Goal: Information Seeking & Learning: Understand process/instructions

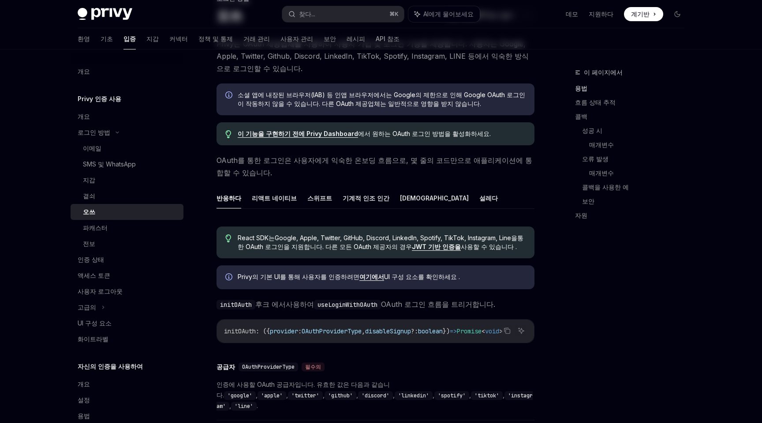
scroll to position [78, 0]
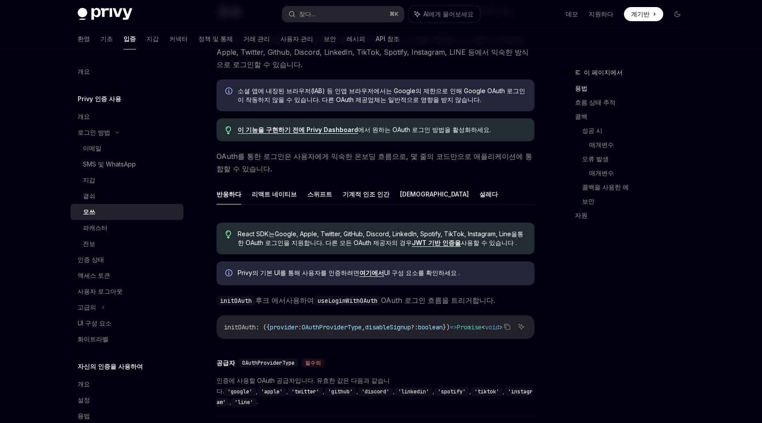
click at [332, 130] on font "이 기능을 구현하기 전에 Privy Dashboard" at bounding box center [298, 130] width 120 height 8
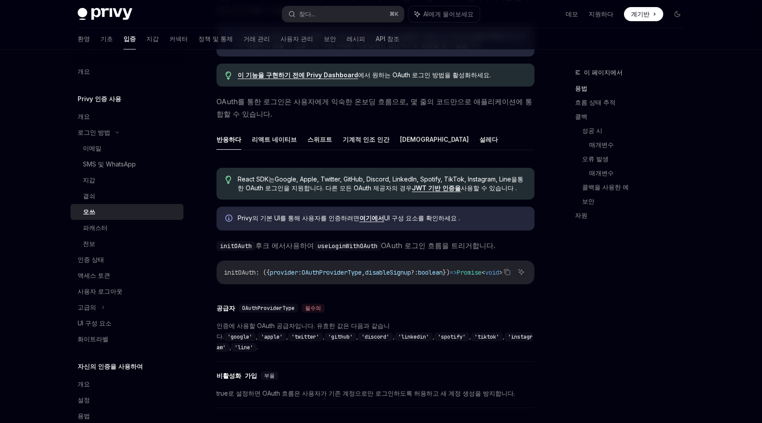
scroll to position [0, 0]
click at [248, 272] on span "initOAuth" at bounding box center [240, 272] width 32 height 8
copy span "initOAuth"
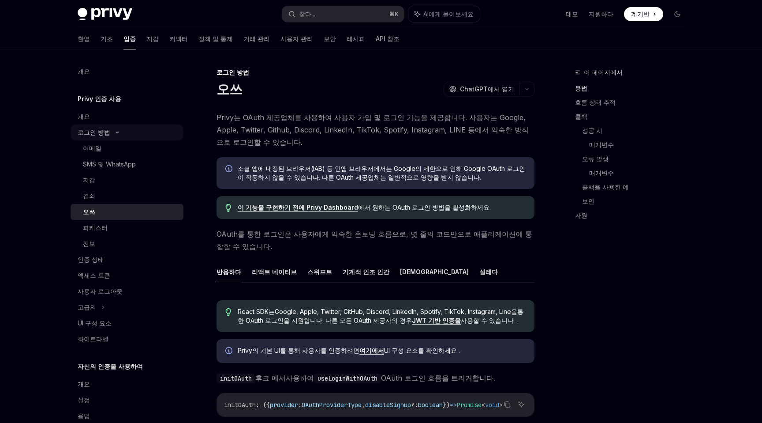
click at [112, 129] on div "로그인 방법" at bounding box center [127, 132] width 113 height 16
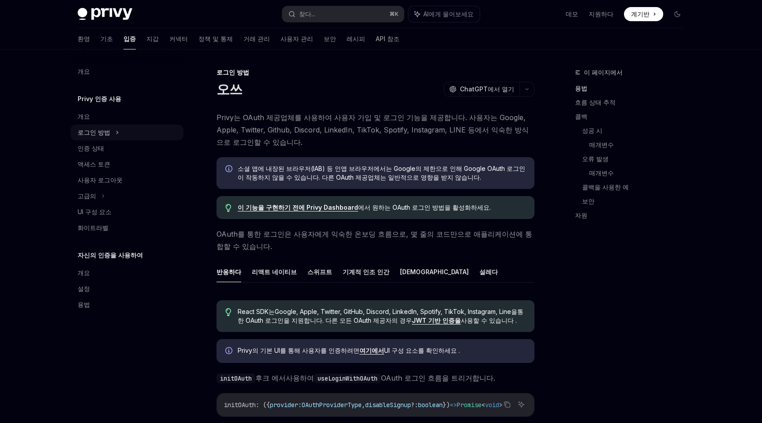
click at [116, 129] on icon at bounding box center [118, 132] width 4 height 11
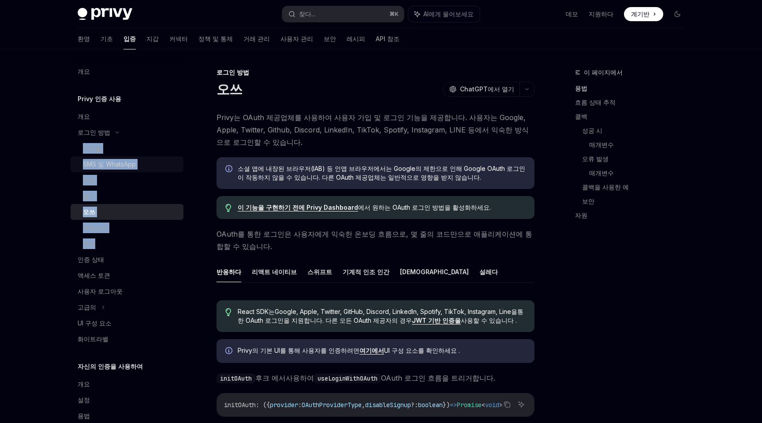
click at [116, 162] on font "SMS 및 WhatsApp" at bounding box center [109, 164] width 53 height 8
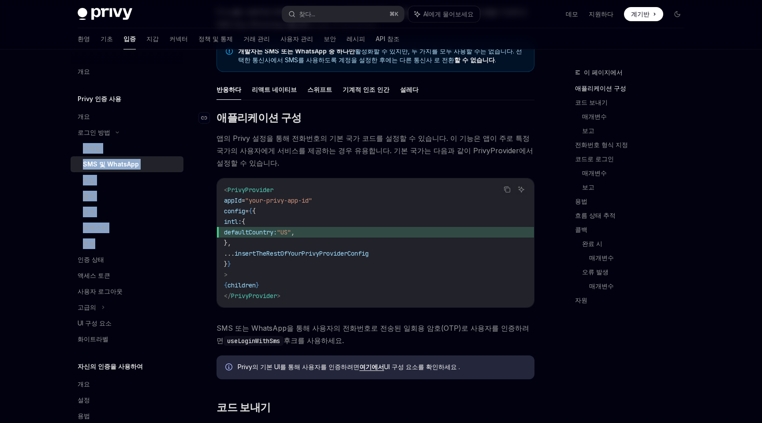
scroll to position [107, 0]
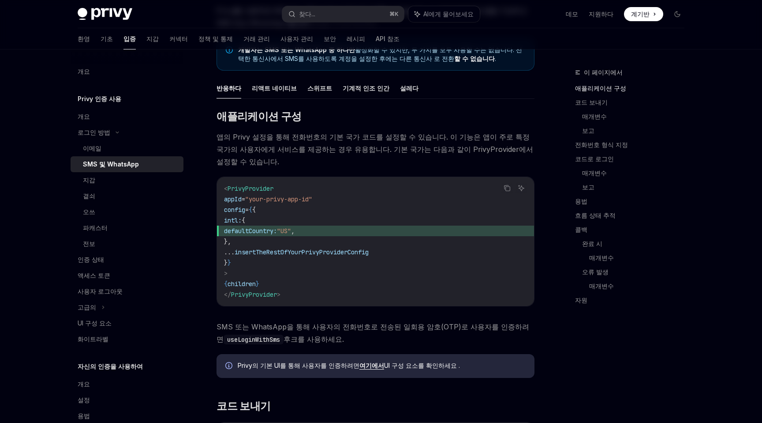
click at [277, 227] on span "defaultCountry:" at bounding box center [250, 231] width 53 height 8
copy span "defaultCountry"
click at [359, 225] on code "< PrivyProvider appId = "your-privy-app-id" config = { { intl: { defaultCountry…" at bounding box center [375, 241] width 303 height 116
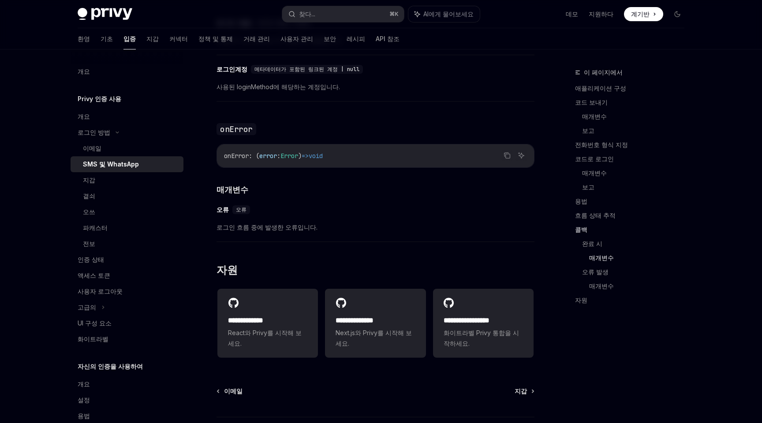
scroll to position [2073, 0]
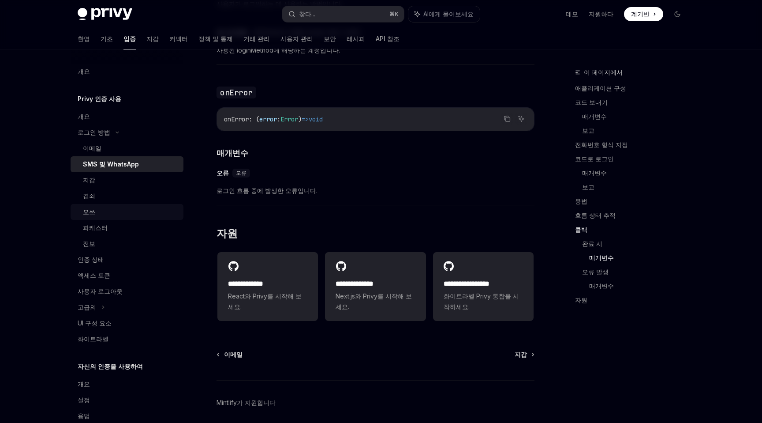
click at [122, 210] on div "오쓰" at bounding box center [130, 211] width 95 height 11
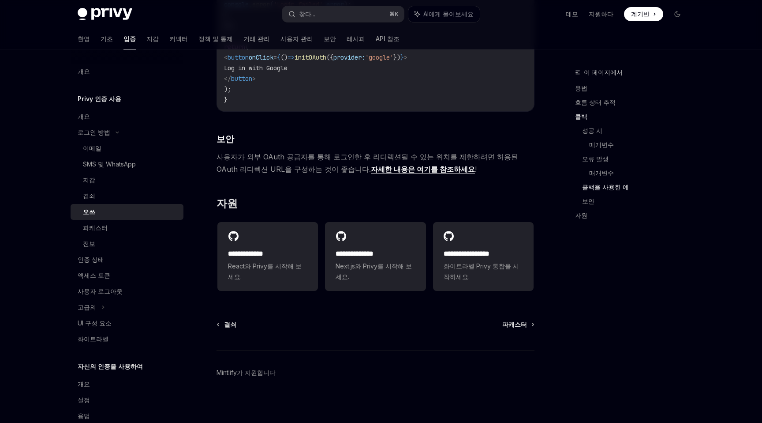
scroll to position [1751, 0]
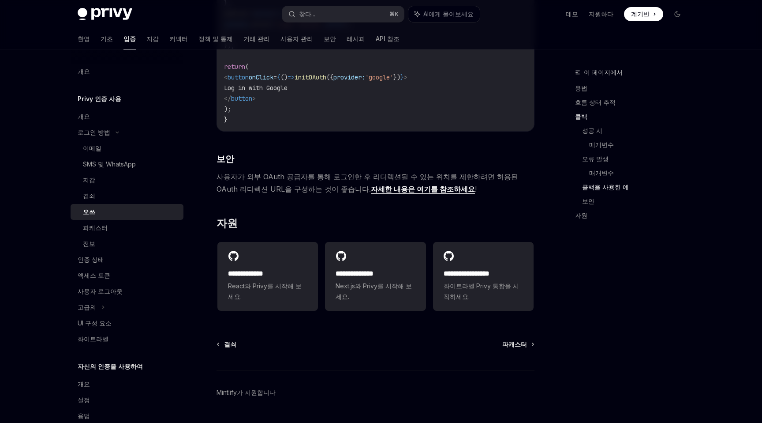
click at [371, 188] on font "자세한 내용은 여기를 참조하세요" at bounding box center [423, 188] width 104 height 9
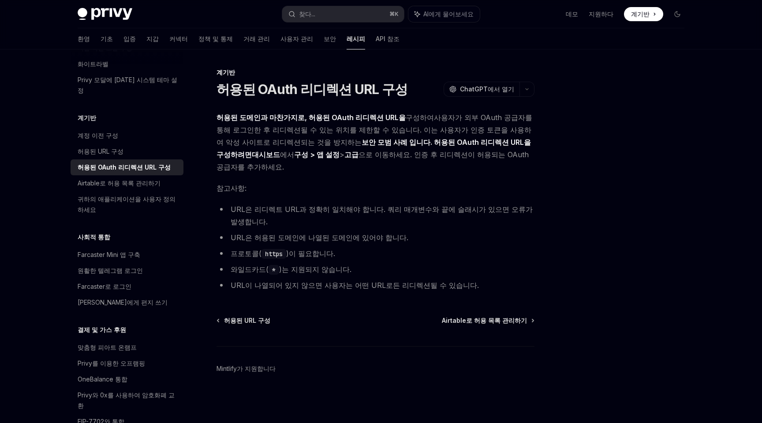
scroll to position [375, 0]
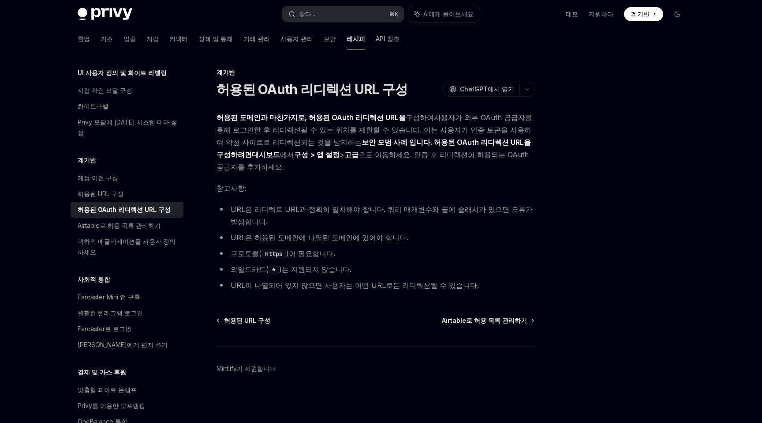
type textarea "*"
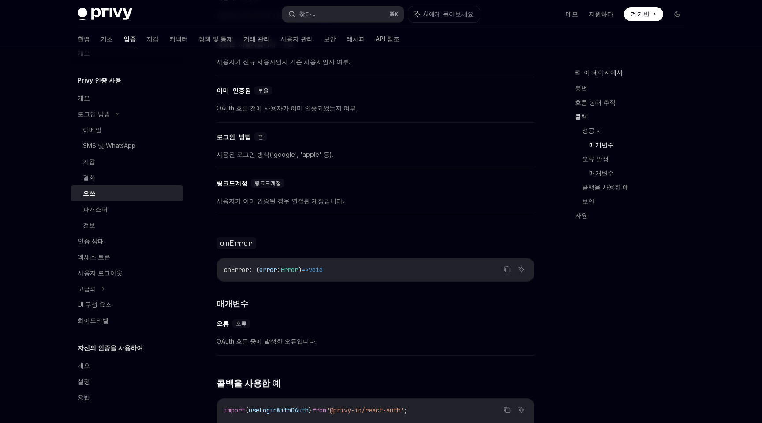
scroll to position [1026, 0]
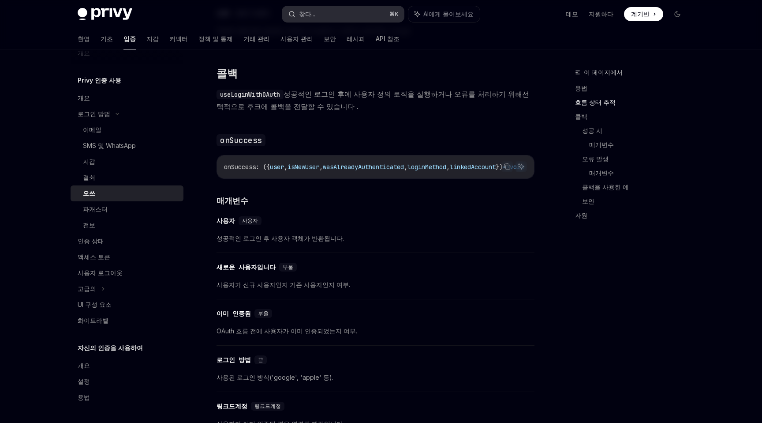
click at [347, 9] on button "찾다... ⌘ K" at bounding box center [343, 14] width 122 height 16
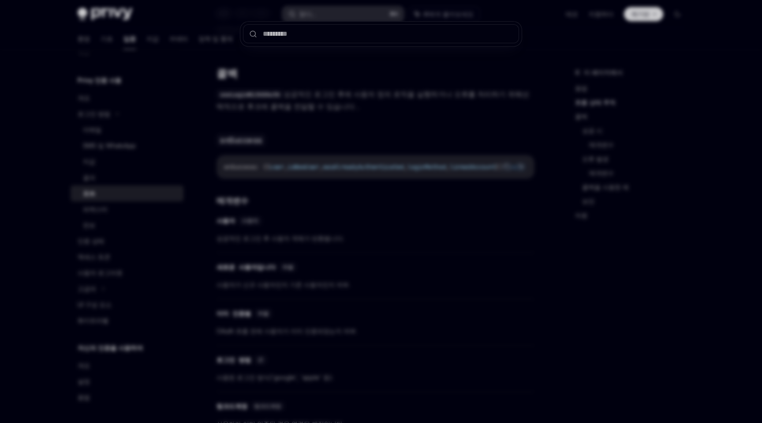
type input "*"
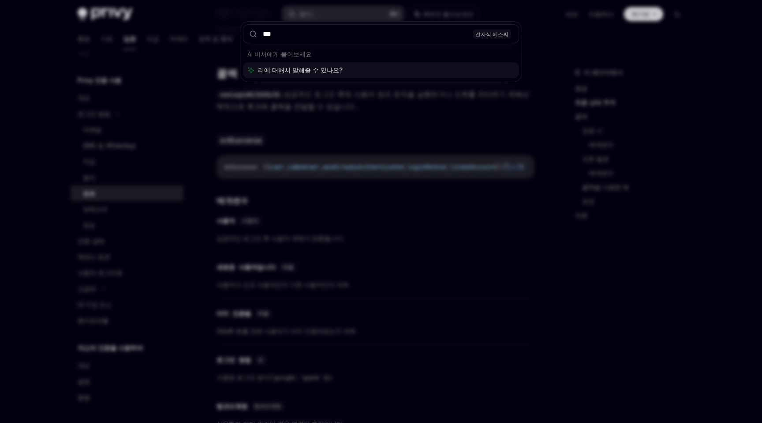
type input "****"
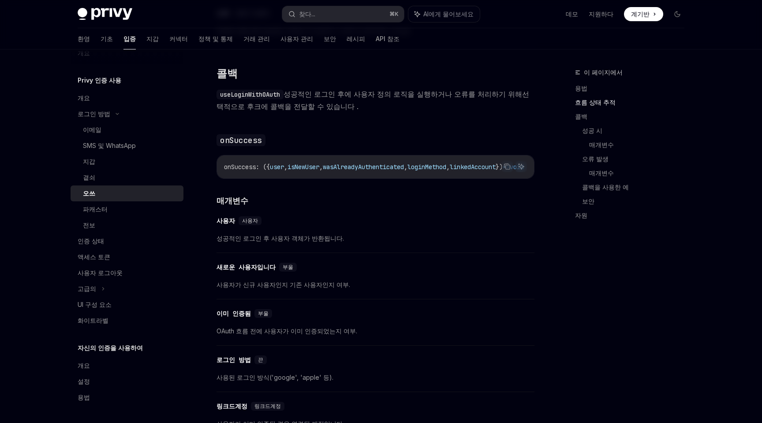
type textarea "*"
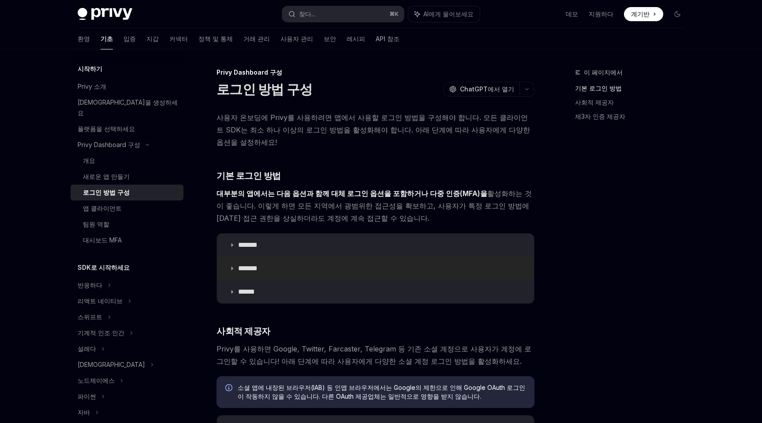
click at [258, 265] on font "*******" at bounding box center [247, 268] width 19 height 7
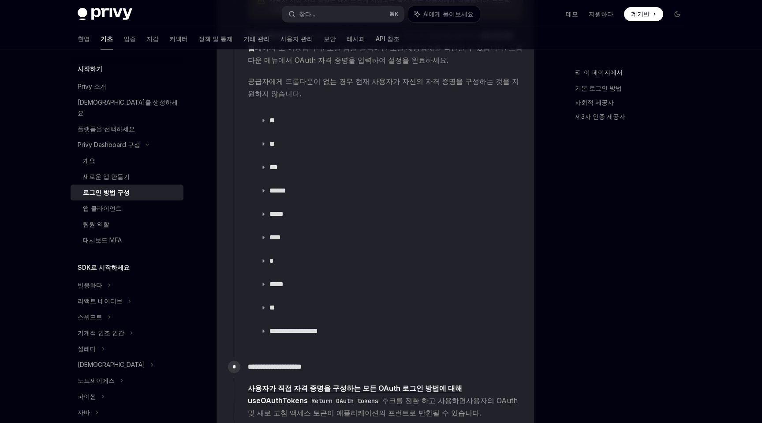
scroll to position [1254, 0]
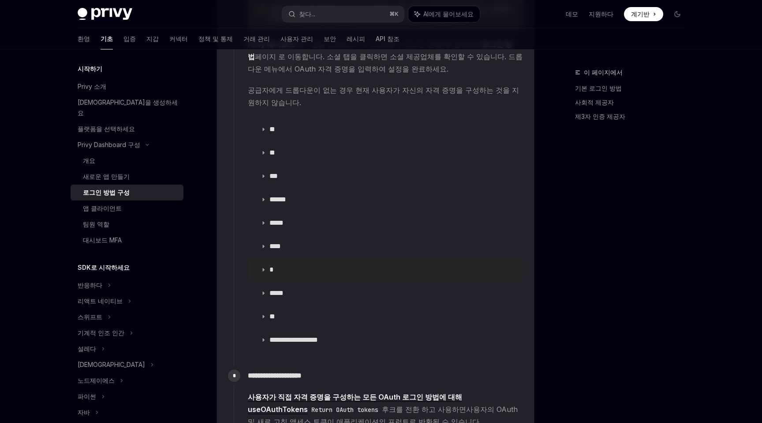
click at [270, 266] on font "*" at bounding box center [272, 269] width 4 height 7
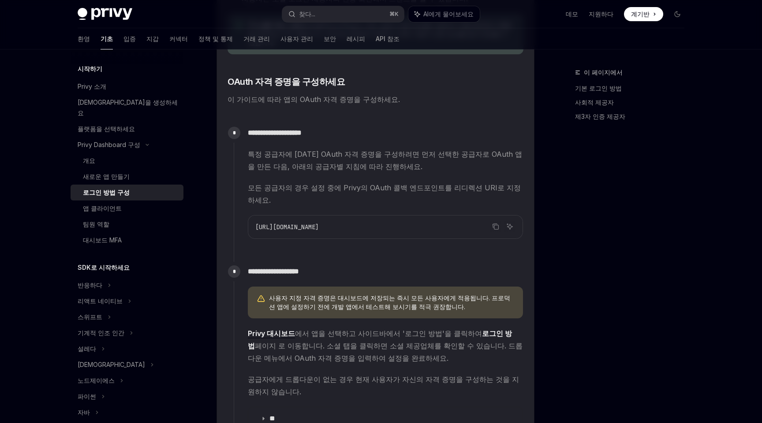
scroll to position [964, 0]
click at [496, 224] on icon "코드 블록의 내용을 복사하세요" at bounding box center [495, 227] width 7 height 7
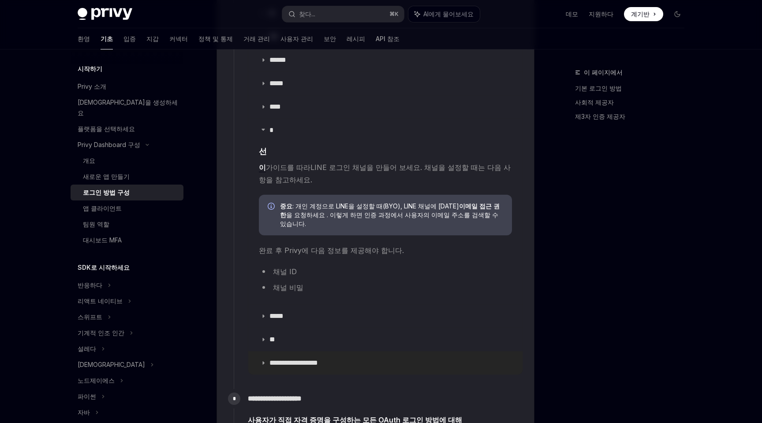
scroll to position [1370, 0]
